Goal: Transaction & Acquisition: Purchase product/service

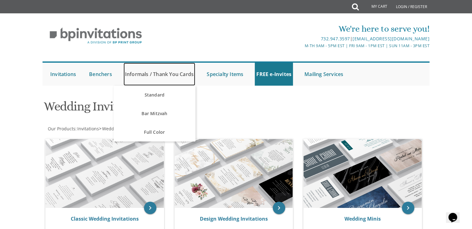
click at [151, 74] on link "Informals / Thank You Cards" at bounding box center [160, 74] width 72 height 23
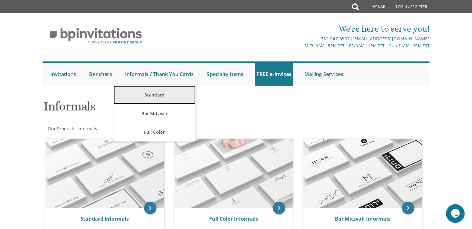
click at [147, 97] on link "Standard" at bounding box center [155, 95] width 82 height 19
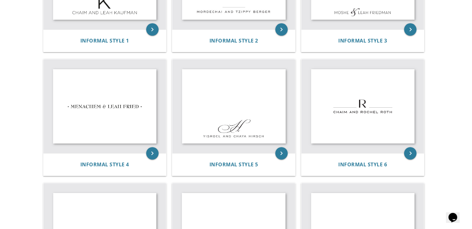
scroll to position [103, 0]
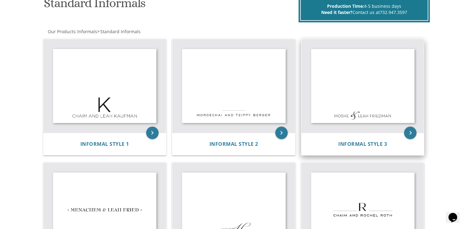
click at [364, 101] on img at bounding box center [362, 86] width 123 height 94
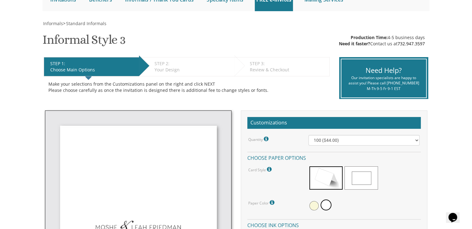
scroll to position [51, 0]
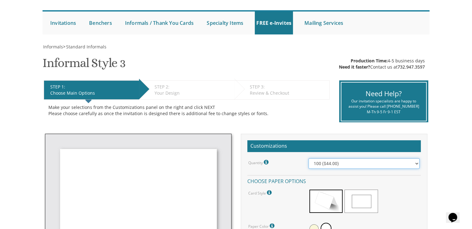
click at [408, 161] on select "100 ($44.00) 200 ($63.00) 300 ($82.00) 400 ($101.00) 500 ($120.00) 600 ($139.00…" at bounding box center [364, 163] width 111 height 11
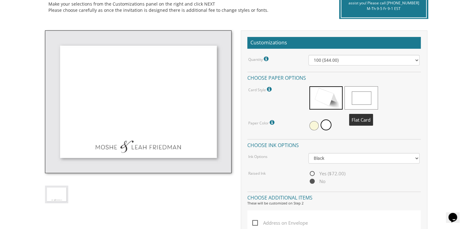
click at [368, 99] on span at bounding box center [361, 97] width 33 height 23
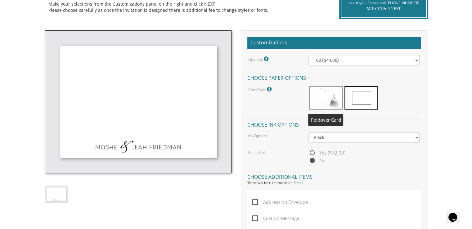
click at [330, 96] on span at bounding box center [325, 97] width 33 height 23
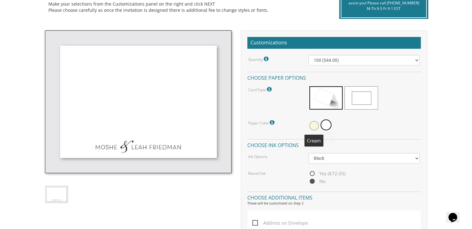
click at [313, 126] on span at bounding box center [313, 125] width 9 height 9
click at [325, 124] on span at bounding box center [326, 125] width 9 height 9
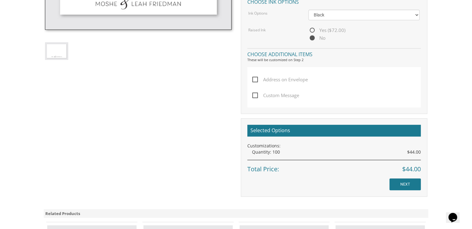
scroll to position [300, 0]
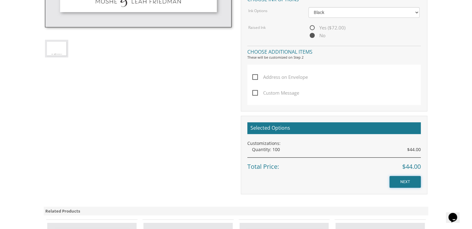
click at [402, 179] on input "NEXT" at bounding box center [405, 182] width 31 height 12
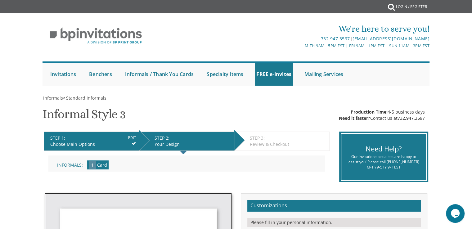
scroll to position [103, 0]
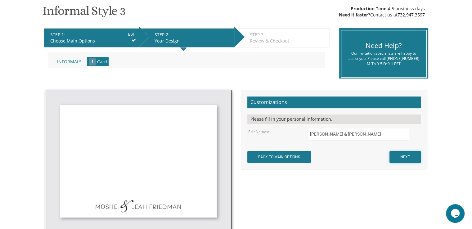
click at [411, 158] on input "NEXT" at bounding box center [405, 157] width 31 height 12
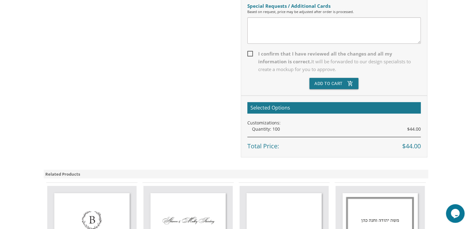
scroll to position [103, 0]
